Goal: Information Seeking & Learning: Learn about a topic

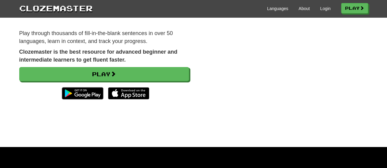
scroll to position [31, 0]
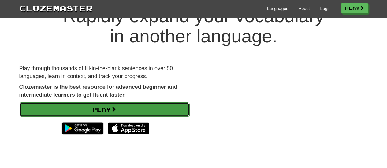
click at [39, 105] on link "Play" at bounding box center [105, 110] width 170 height 14
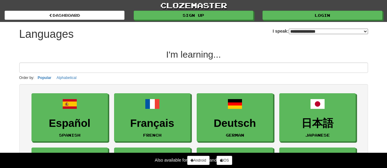
select select "*******"
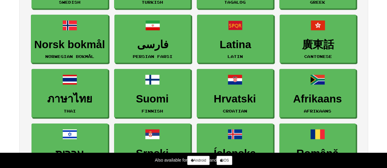
scroll to position [367, 0]
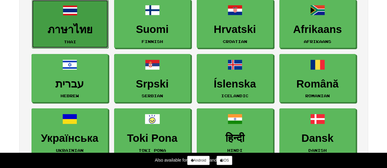
click at [78, 24] on h3 "ภาษาไทย" at bounding box center [70, 30] width 70 height 12
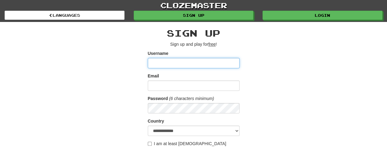
click at [185, 66] on input "Username" at bounding box center [194, 63] width 92 height 10
type input "******"
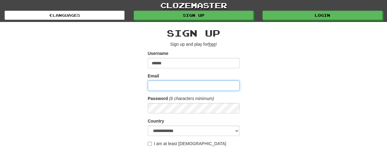
click at [156, 85] on input "Email" at bounding box center [194, 86] width 92 height 10
type input "**********"
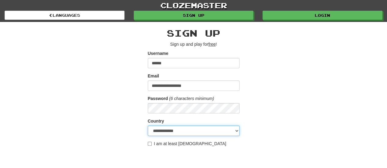
click at [153, 130] on select "**********" at bounding box center [194, 131] width 92 height 10
click at [148, 126] on select "**********" at bounding box center [194, 131] width 92 height 10
click at [164, 131] on select "**********" at bounding box center [194, 131] width 92 height 10
select select "**"
click at [148, 126] on select "**********" at bounding box center [194, 131] width 92 height 10
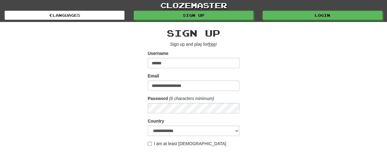
click at [290, 127] on div "**********" at bounding box center [194, 129] width 358 height 214
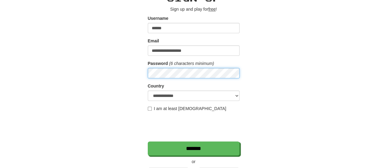
scroll to position [92, 0]
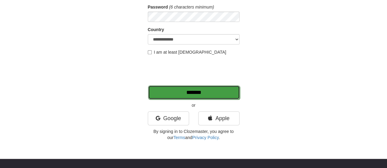
click at [208, 93] on input "*******" at bounding box center [194, 93] width 92 height 14
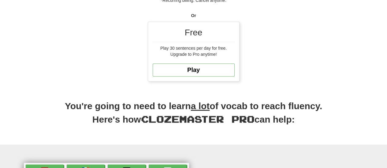
scroll to position [183, 0]
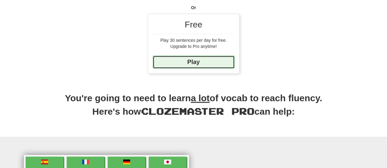
click at [190, 64] on link "Play" at bounding box center [194, 62] width 82 height 13
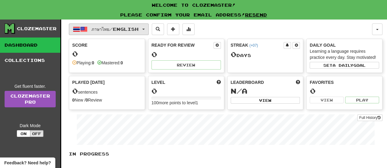
click at [119, 32] on button "ภาษาไทย / English" at bounding box center [109, 30] width 80 height 12
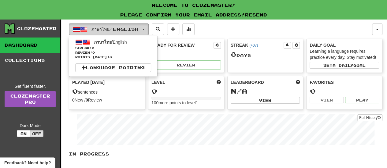
click at [120, 28] on span "ภาษาไทย / English" at bounding box center [114, 29] width 47 height 5
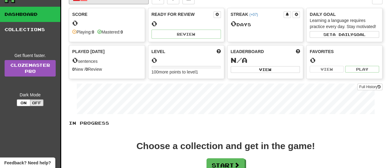
scroll to position [92, 0]
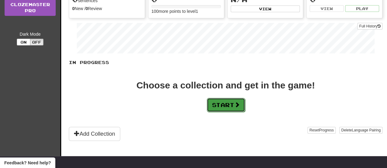
click at [224, 105] on button "Start" at bounding box center [226, 105] width 38 height 14
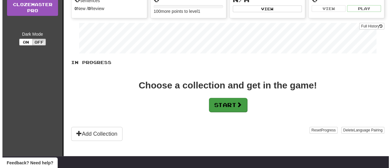
scroll to position [0, 0]
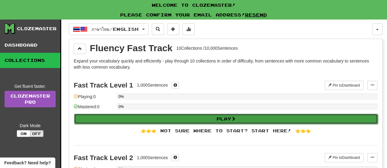
click at [184, 116] on button "Play" at bounding box center [226, 119] width 304 height 10
select select "**"
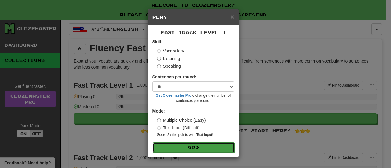
click at [191, 144] on button "Go" at bounding box center [194, 148] width 82 height 10
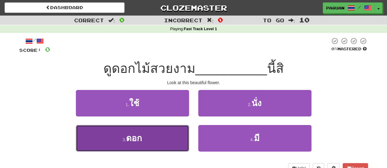
click at [126, 140] on small "3 ." at bounding box center [125, 140] width 4 height 5
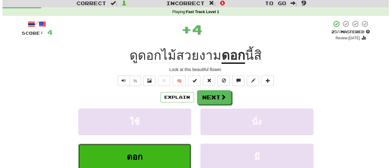
scroll to position [31, 0]
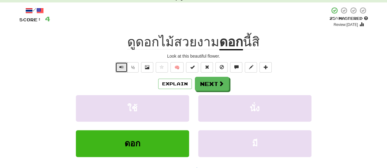
click at [122, 68] on span "Text-to-speech controls" at bounding box center [121, 67] width 4 height 4
click at [133, 69] on button "½" at bounding box center [133, 67] width 12 height 10
click at [128, 68] on button "½" at bounding box center [133, 67] width 12 height 10
click at [132, 68] on button "½" at bounding box center [133, 67] width 12 height 10
click at [122, 69] on span "Text-to-speech controls" at bounding box center [121, 67] width 4 height 4
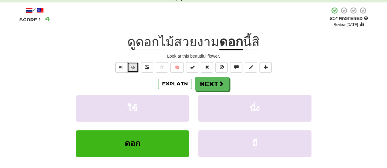
click at [134, 66] on button "½" at bounding box center [133, 67] width 12 height 10
click at [123, 69] on span "Text-to-speech controls" at bounding box center [121, 67] width 4 height 4
click at [145, 68] on button at bounding box center [147, 67] width 12 height 10
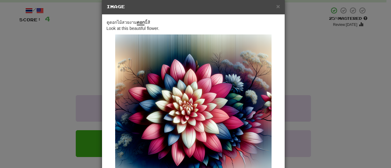
scroll to position [12, 0]
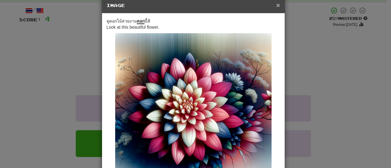
click at [276, 2] on span "×" at bounding box center [278, 5] width 4 height 7
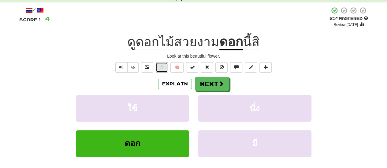
click at [162, 68] on span at bounding box center [162, 67] width 4 height 4
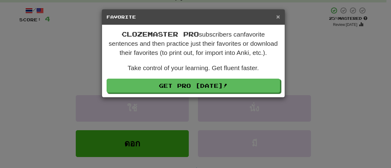
click at [279, 16] on span "×" at bounding box center [278, 16] width 4 height 7
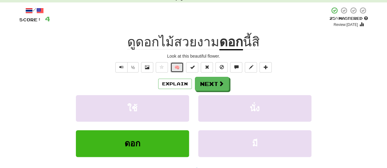
click at [176, 68] on button "🧠" at bounding box center [176, 67] width 13 height 10
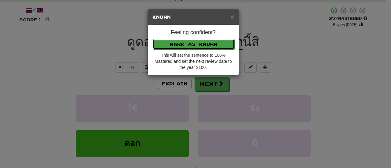
click at [231, 44] on button "Mark as Known" at bounding box center [194, 44] width 82 height 10
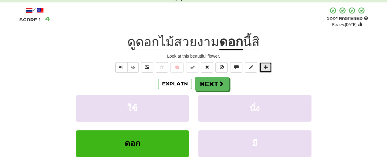
click at [263, 68] on span at bounding box center [265, 67] width 4 height 4
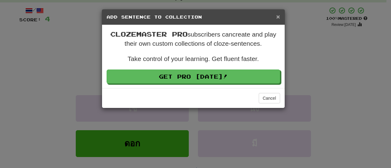
click at [278, 16] on span "×" at bounding box center [278, 16] width 4 height 7
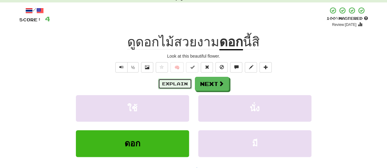
click at [172, 82] on button "Explain" at bounding box center [175, 84] width 34 height 10
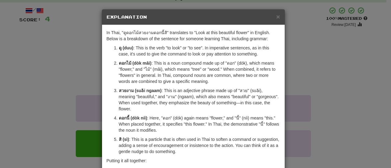
scroll to position [75, 0]
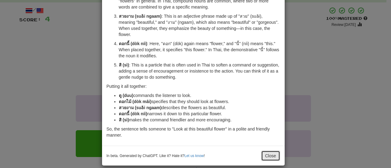
click at [267, 151] on button "Close" at bounding box center [270, 156] width 19 height 10
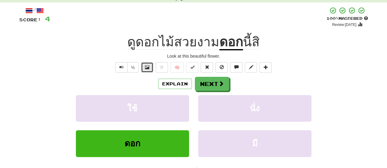
click at [147, 68] on span at bounding box center [147, 67] width 4 height 4
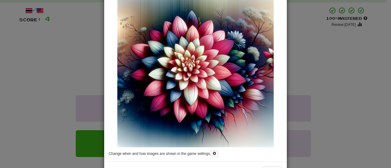
scroll to position [76, 0]
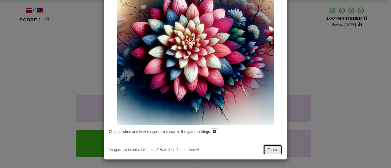
click at [274, 150] on button "Close" at bounding box center [273, 150] width 19 height 10
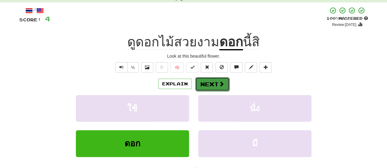
click at [201, 81] on button "Next" at bounding box center [212, 84] width 34 height 14
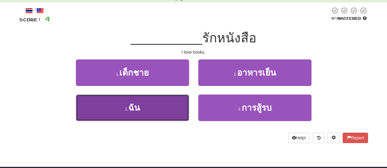
click at [127, 109] on small "3 ." at bounding box center [127, 109] width 4 height 5
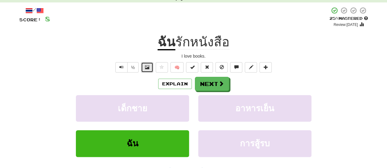
click at [149, 68] on span at bounding box center [147, 67] width 4 height 4
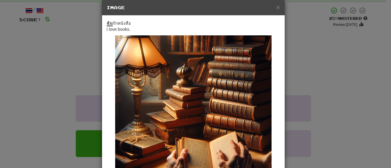
scroll to position [11, 0]
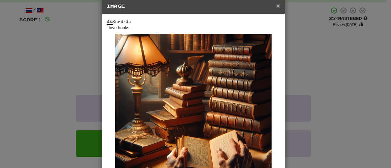
click at [277, 2] on span "×" at bounding box center [278, 5] width 4 height 7
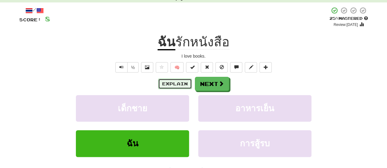
click at [185, 84] on button "Explain" at bounding box center [175, 84] width 34 height 10
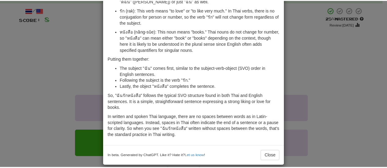
scroll to position [0, 0]
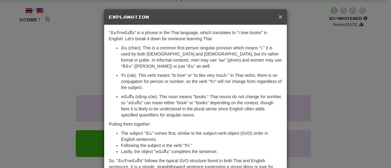
click at [279, 15] on span "×" at bounding box center [281, 16] width 4 height 7
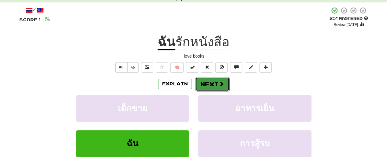
click at [221, 87] on button "Next" at bounding box center [212, 84] width 34 height 14
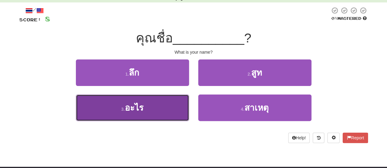
click at [160, 114] on button "3 . อะไร" at bounding box center [132, 108] width 113 height 27
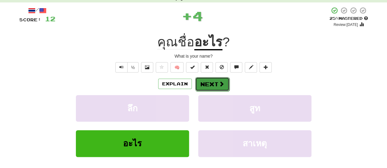
click at [210, 84] on button "Next" at bounding box center [212, 84] width 34 height 14
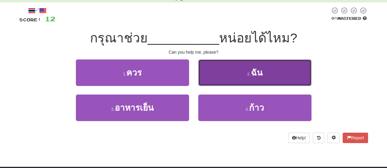
click at [260, 82] on button "2 . ฉัน" at bounding box center [254, 73] width 113 height 27
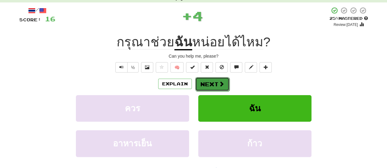
click at [207, 84] on button "Next" at bounding box center [212, 84] width 34 height 14
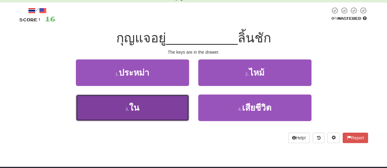
click at [127, 105] on button "3 . ใน" at bounding box center [132, 108] width 113 height 27
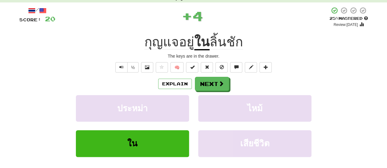
click at [219, 39] on span "ลิ้นชัก" at bounding box center [225, 42] width 33 height 15
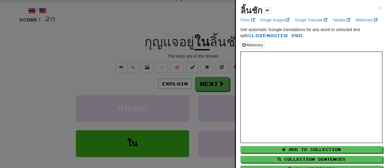
click at [74, 53] on div at bounding box center [193, 84] width 387 height 168
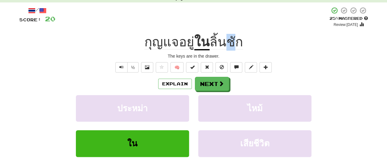
click at [229, 46] on span "ลิ้นชัก" at bounding box center [225, 42] width 33 height 15
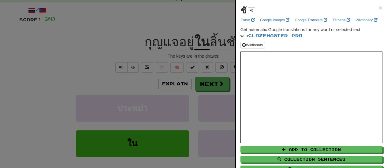
click at [379, 6] on div "ชั × Forvo Google Images Google Translate Tatoeba Wiktionary Get automatic Goog…" at bounding box center [311, 95] width 151 height 190
click at [379, 7] on span "×" at bounding box center [381, 7] width 4 height 7
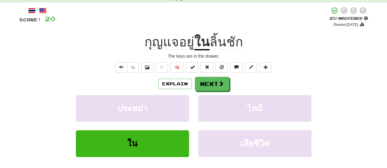
click at [222, 42] on span "ลิ้นชัก" at bounding box center [225, 42] width 33 height 15
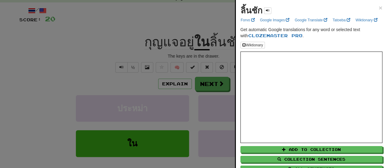
click at [122, 35] on div at bounding box center [193, 84] width 387 height 168
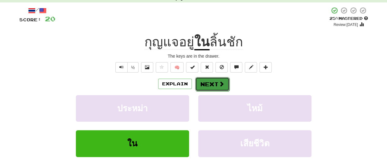
click at [224, 83] on button "Next" at bounding box center [212, 84] width 34 height 14
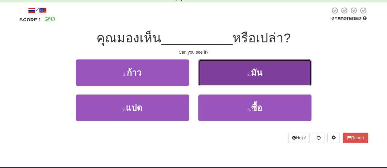
click at [275, 76] on button "2 . มัน" at bounding box center [254, 73] width 113 height 27
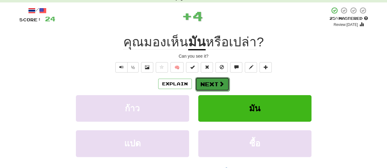
click at [206, 82] on button "Next" at bounding box center [212, 84] width 34 height 14
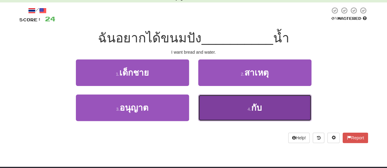
click at [221, 103] on button "4 . กับ" at bounding box center [254, 108] width 113 height 27
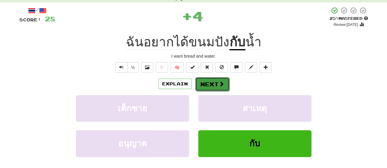
click at [212, 85] on button "Next" at bounding box center [212, 84] width 34 height 14
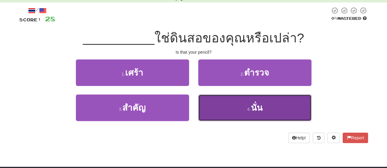
click at [243, 100] on button "4 . นั่น" at bounding box center [254, 108] width 113 height 27
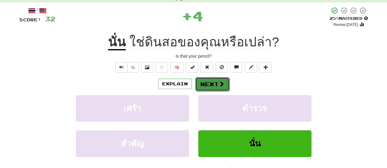
click at [210, 80] on button "Next" at bounding box center [212, 84] width 34 height 14
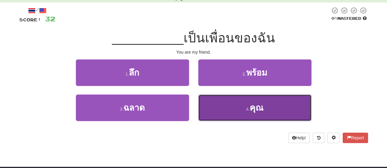
click at [274, 115] on button "4 . คุณ" at bounding box center [254, 108] width 113 height 27
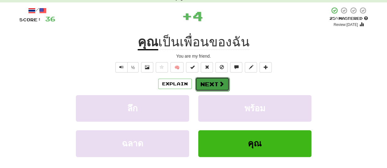
click at [209, 79] on button "Next" at bounding box center [212, 84] width 34 height 14
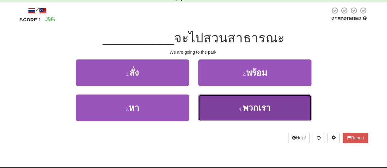
click at [251, 109] on span "พวกเรา" at bounding box center [256, 107] width 28 height 9
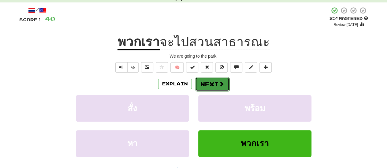
click at [217, 84] on button "Next" at bounding box center [212, 84] width 34 height 14
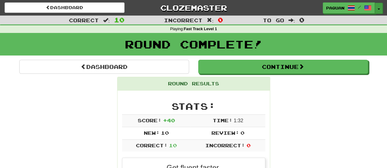
click at [377, 6] on button "Toggle Dropdown" at bounding box center [379, 8] width 8 height 11
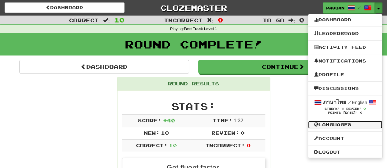
click at [331, 126] on link "Languages" at bounding box center [345, 125] width 74 height 8
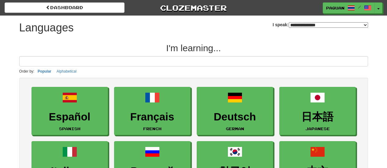
select select "*******"
click at [52, 57] on input at bounding box center [193, 61] width 349 height 10
click at [37, 63] on input at bounding box center [193, 61] width 349 height 10
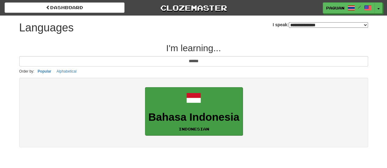
type input "******"
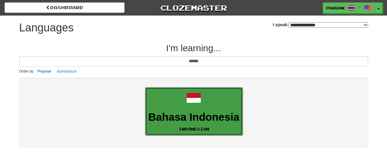
click at [163, 101] on link "Bahasa Indonesia Indonesian" at bounding box center [194, 111] width 98 height 49
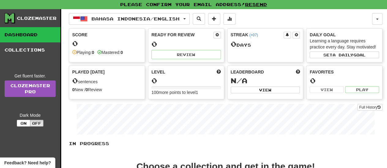
scroll to position [92, 0]
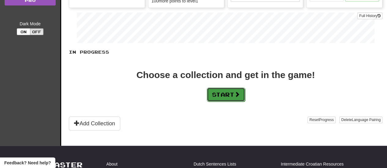
click at [216, 96] on button "Start" at bounding box center [226, 95] width 38 height 14
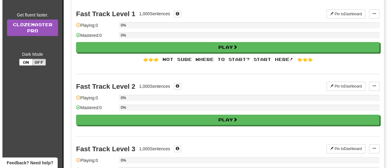
scroll to position [0, 0]
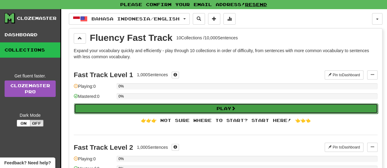
click at [117, 107] on button "Play" at bounding box center [226, 109] width 304 height 10
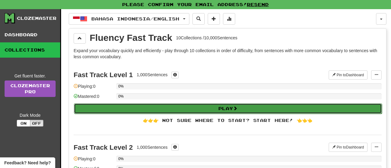
select select "**"
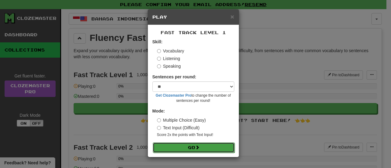
click at [178, 147] on button "Go" at bounding box center [194, 148] width 82 height 10
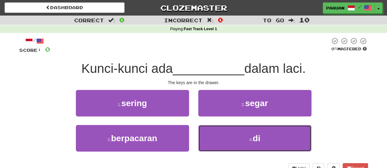
click at [256, 137] on span "di" at bounding box center [257, 138] width 8 height 9
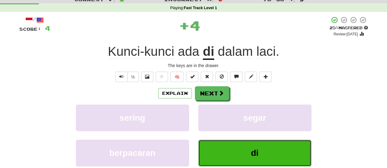
scroll to position [31, 0]
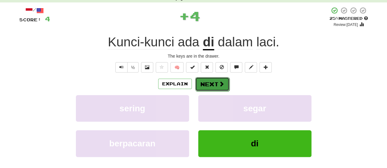
drag, startPoint x: 212, startPoint y: 86, endPoint x: 218, endPoint y: 85, distance: 5.6
click at [218, 85] on button "Next" at bounding box center [212, 84] width 34 height 14
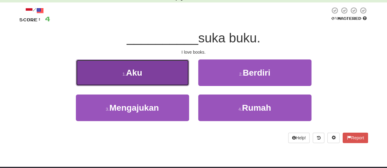
click at [146, 68] on button "1 . Aku" at bounding box center [132, 73] width 113 height 27
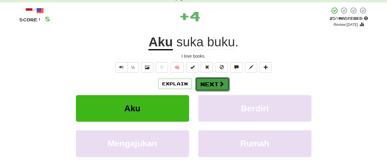
click at [204, 84] on button "Next" at bounding box center [212, 84] width 34 height 14
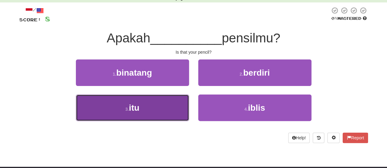
click at [150, 104] on button "3 . itu" at bounding box center [132, 108] width 113 height 27
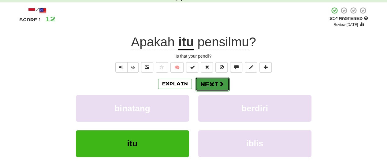
click at [208, 86] on button "Next" at bounding box center [212, 84] width 34 height 14
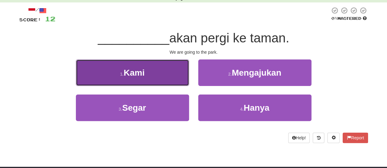
click at [154, 70] on button "1 . Kami" at bounding box center [132, 73] width 113 height 27
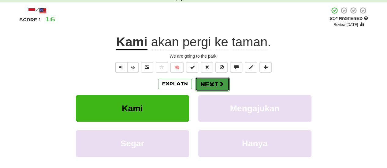
click at [212, 87] on button "Next" at bounding box center [212, 84] width 34 height 14
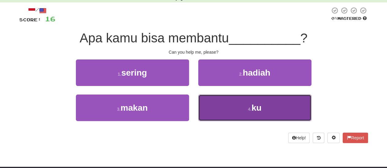
click at [220, 107] on button "4 . ku" at bounding box center [254, 108] width 113 height 27
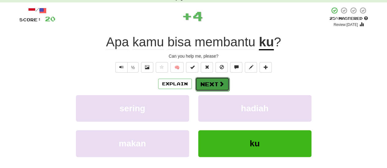
click at [216, 83] on button "Next" at bounding box center [212, 84] width 34 height 14
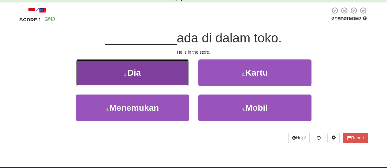
click at [124, 67] on button "1 . Dia" at bounding box center [132, 73] width 113 height 27
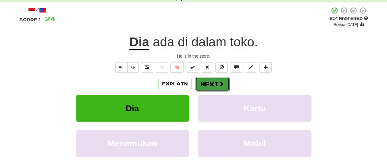
click at [212, 83] on button "Next" at bounding box center [212, 84] width 34 height 14
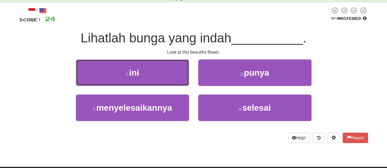
click at [153, 73] on button "1 . ini" at bounding box center [132, 73] width 113 height 27
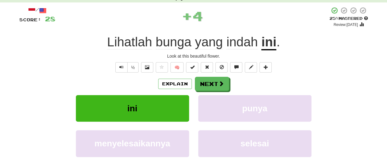
click at [156, 43] on span "Lihatlah" at bounding box center [174, 42] width 36 height 15
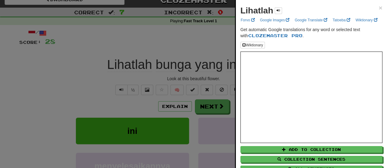
scroll to position [0, 0]
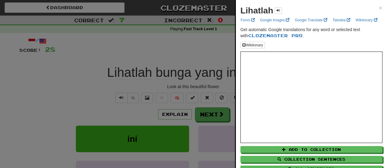
click at [17, 101] on div at bounding box center [193, 84] width 387 height 168
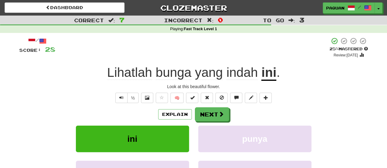
click at [238, 73] on span "indah" at bounding box center [241, 72] width 31 height 15
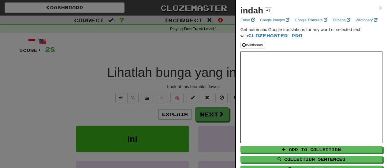
click at [18, 95] on div at bounding box center [193, 84] width 387 height 168
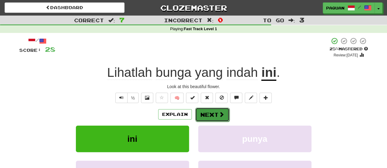
click at [219, 110] on button "Next" at bounding box center [212, 115] width 34 height 14
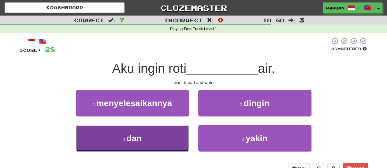
click at [148, 139] on button "3 . dan" at bounding box center [132, 138] width 113 height 27
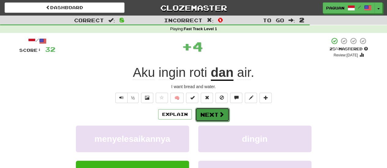
click at [210, 112] on button "Next" at bounding box center [212, 115] width 34 height 14
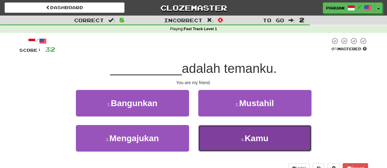
click at [243, 142] on button "4 . [GEOGRAPHIC_DATA]" at bounding box center [254, 138] width 113 height 27
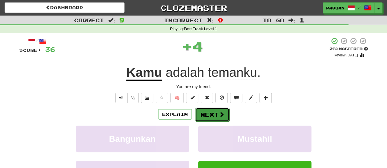
click at [203, 113] on button "Next" at bounding box center [212, 115] width 34 height 14
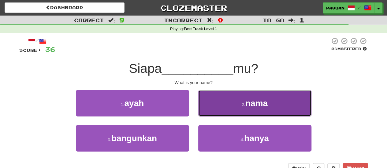
click at [251, 106] on span "nama" at bounding box center [256, 103] width 22 height 9
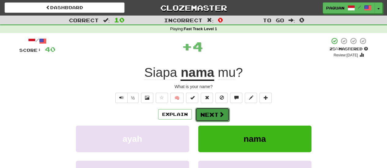
click at [212, 117] on button "Next" at bounding box center [212, 115] width 34 height 14
